Goal: Navigation & Orientation: Find specific page/section

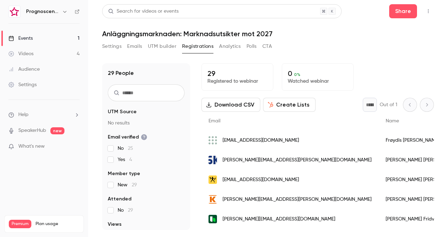
click at [56, 51] on link "Videos 4" at bounding box center [44, 53] width 88 height 15
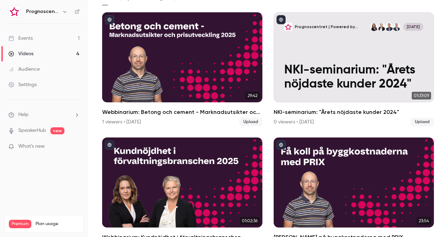
scroll to position [68, 0]
